Goal: Find specific page/section: Find specific page/section

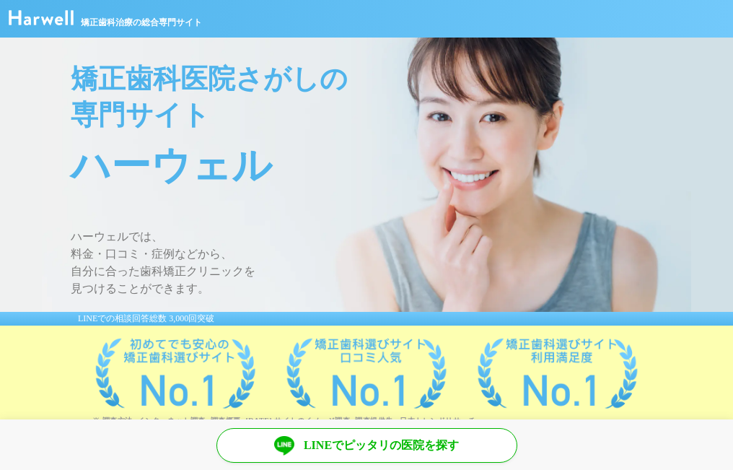
scroll to position [289, 0]
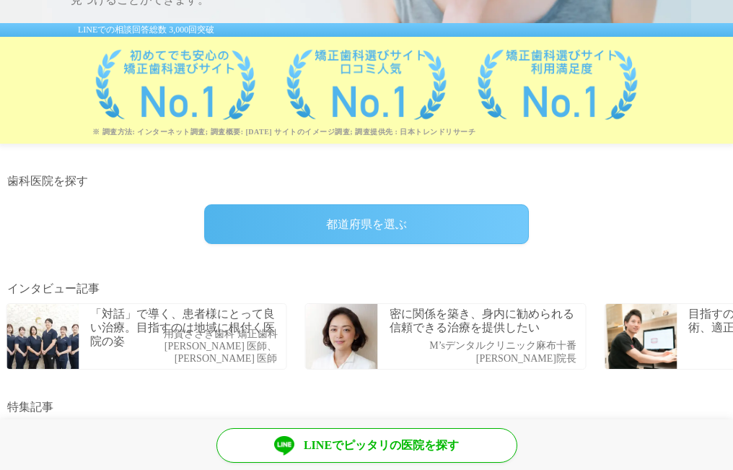
click at [280, 217] on div "都道府県を選ぶ" at bounding box center [366, 224] width 325 height 40
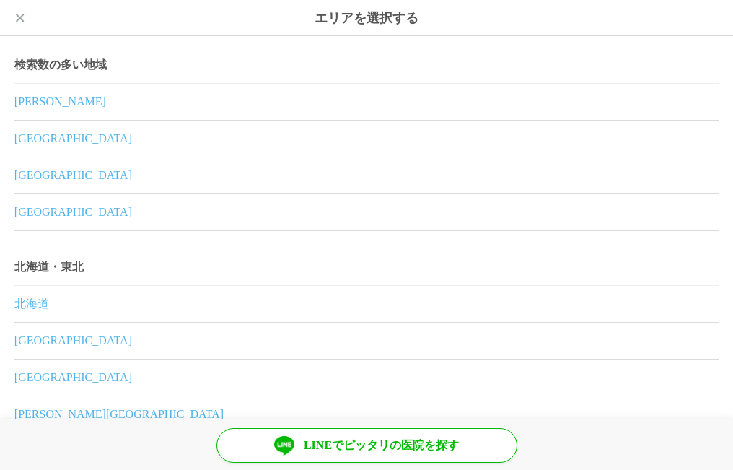
click at [110, 175] on link "埼玉県" at bounding box center [366, 175] width 705 height 36
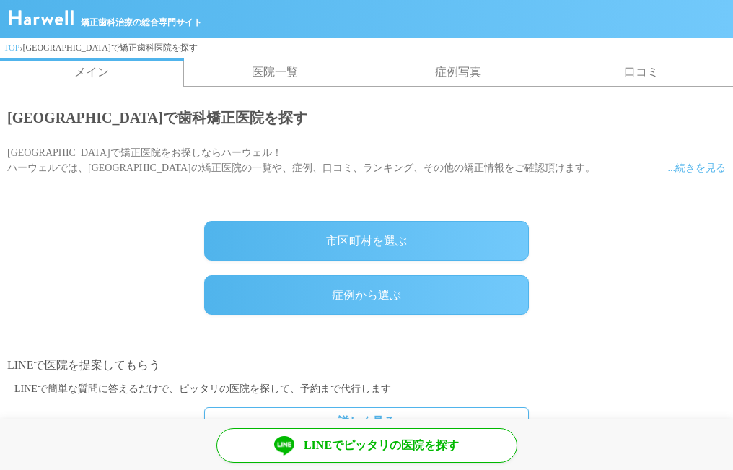
click at [258, 231] on div "市区町村を選ぶ" at bounding box center [366, 241] width 325 height 40
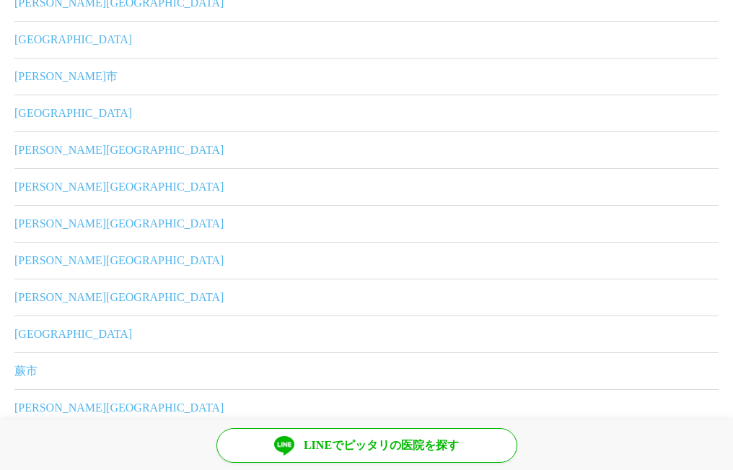
scroll to position [433, 0]
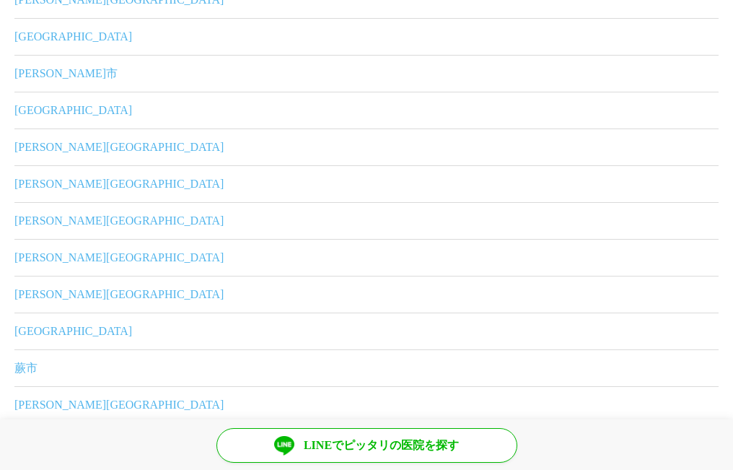
click at [110, 320] on link "越谷市" at bounding box center [366, 331] width 705 height 36
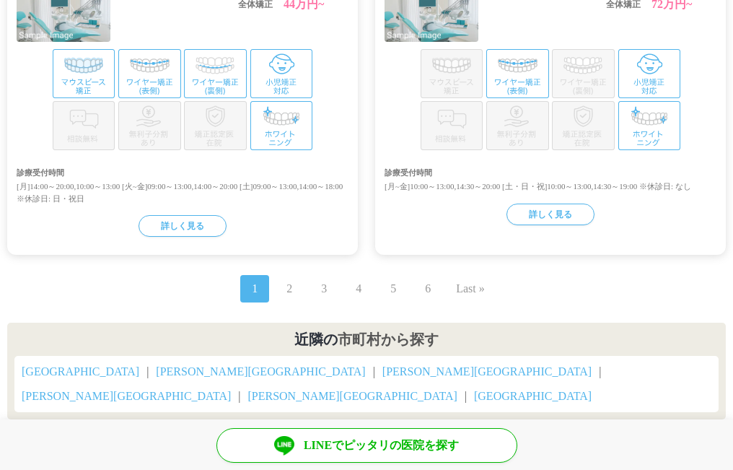
scroll to position [1732, 0]
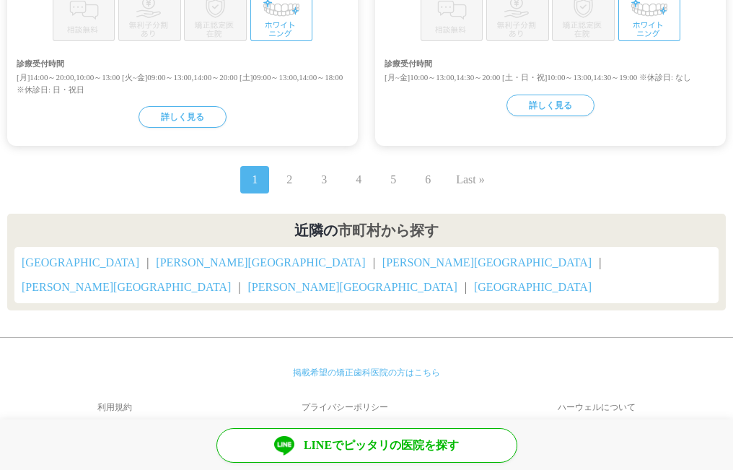
click at [289, 188] on link "2" at bounding box center [290, 179] width 6 height 17
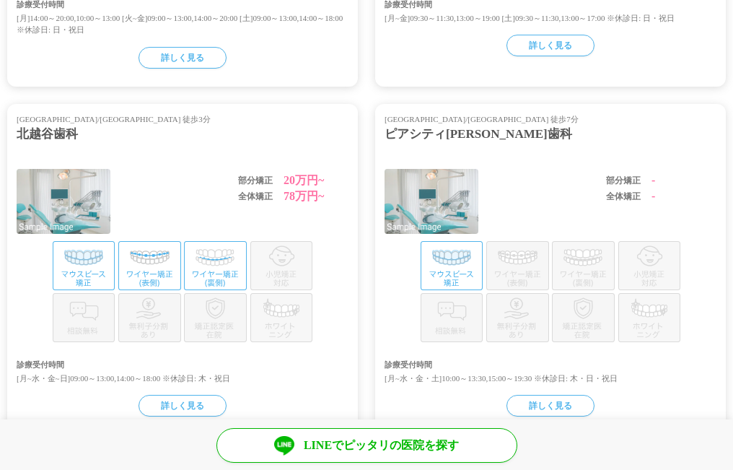
scroll to position [1588, 0]
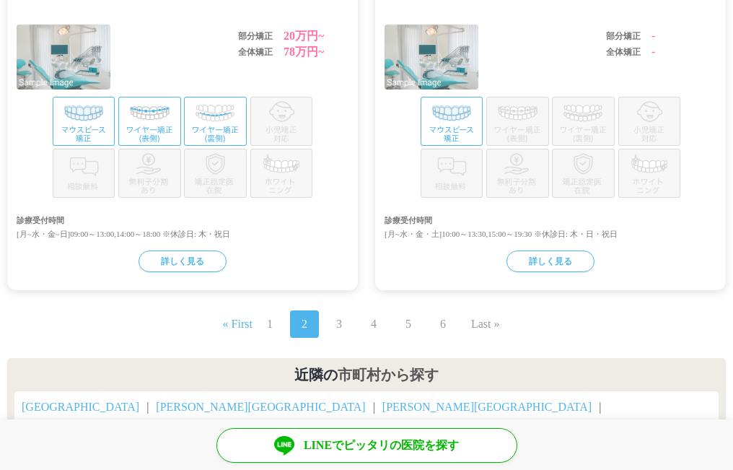
click at [331, 338] on span "3" at bounding box center [339, 323] width 29 height 27
click at [337, 333] on link "3" at bounding box center [339, 323] width 6 height 17
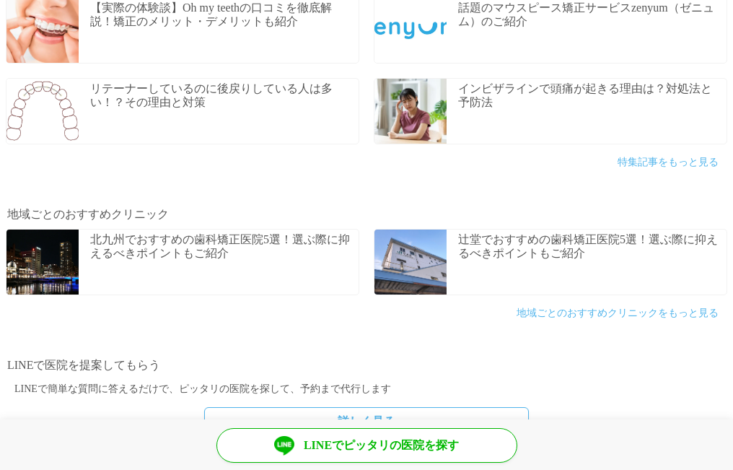
scroll to position [722, 0]
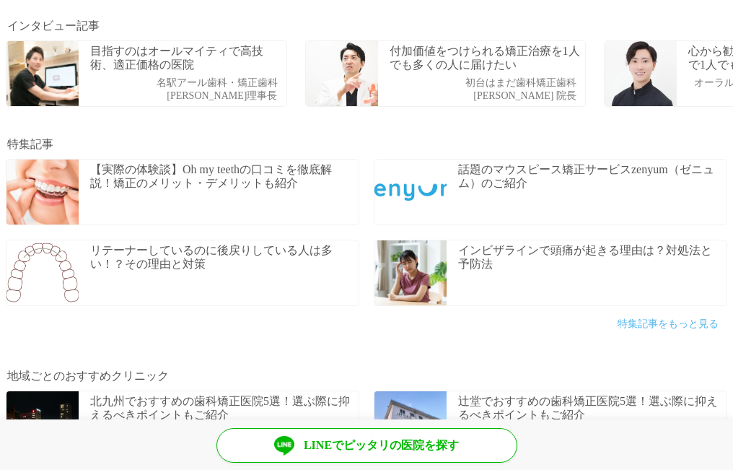
scroll to position [577, 0]
